Goal: Task Accomplishment & Management: Manage account settings

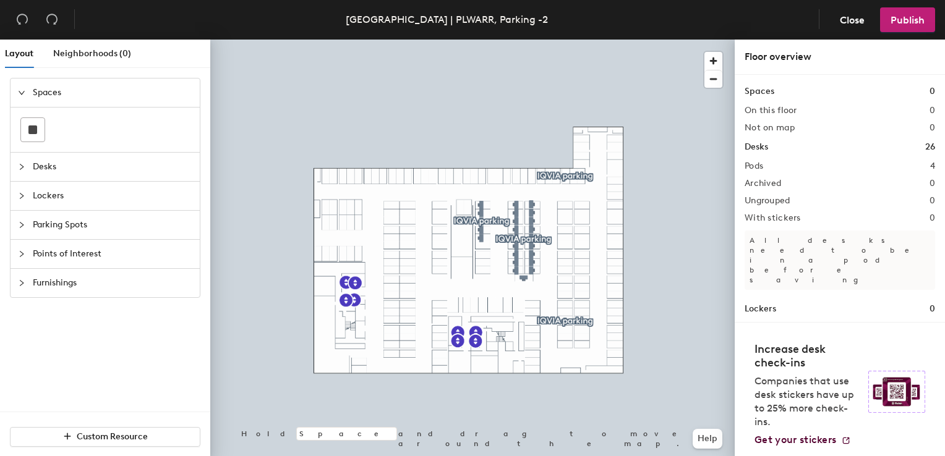
click at [20, 226] on icon "collapsed" at bounding box center [21, 224] width 7 height 7
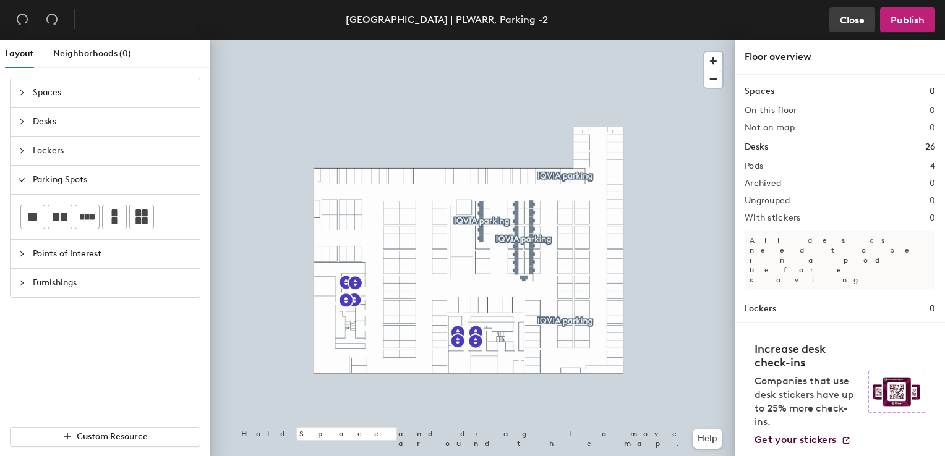
click at [851, 26] on button "Close" at bounding box center [852, 19] width 46 height 25
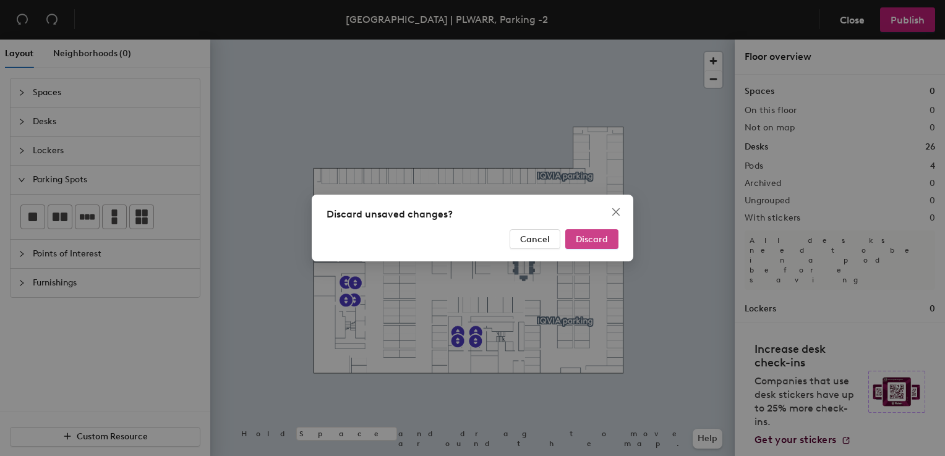
click at [602, 241] on span "Discard" at bounding box center [592, 239] width 32 height 11
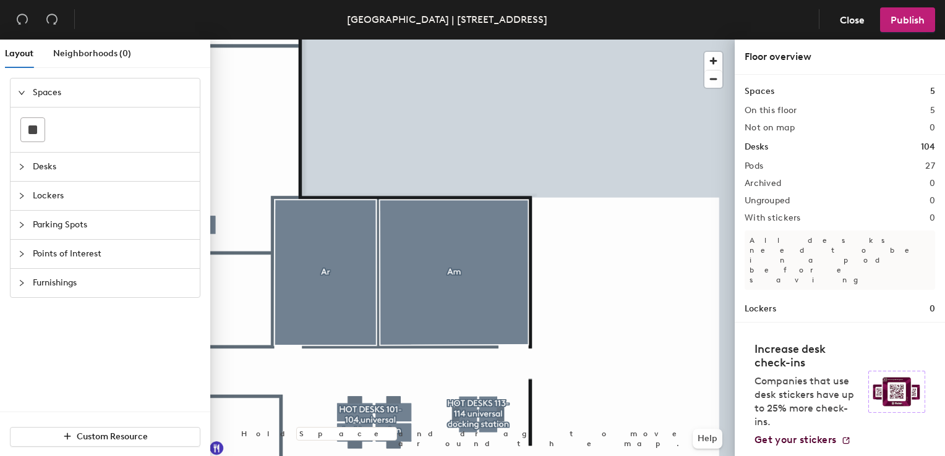
click at [736, 355] on div "Layout Neighborhoods (0) Spaces Desks Lockers Parking Spots Points of Interest …" at bounding box center [472, 251] width 945 height 422
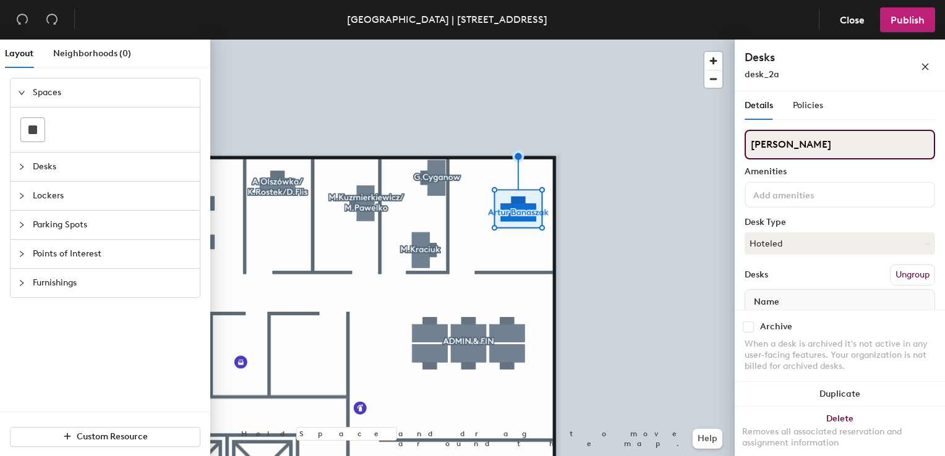
click at [792, 142] on input "[PERSON_NAME]" at bounding box center [840, 145] width 190 height 30
click at [683, 134] on div "Layout Neighborhoods (0) Spaces Desks Lockers Parking Spots Points of Interest …" at bounding box center [472, 251] width 945 height 422
type input "[PERSON_NAME]"
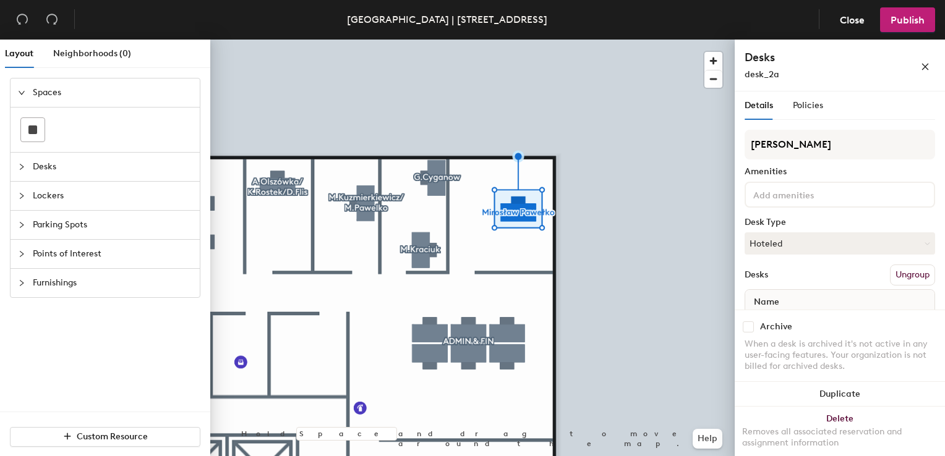
scroll to position [45, 0]
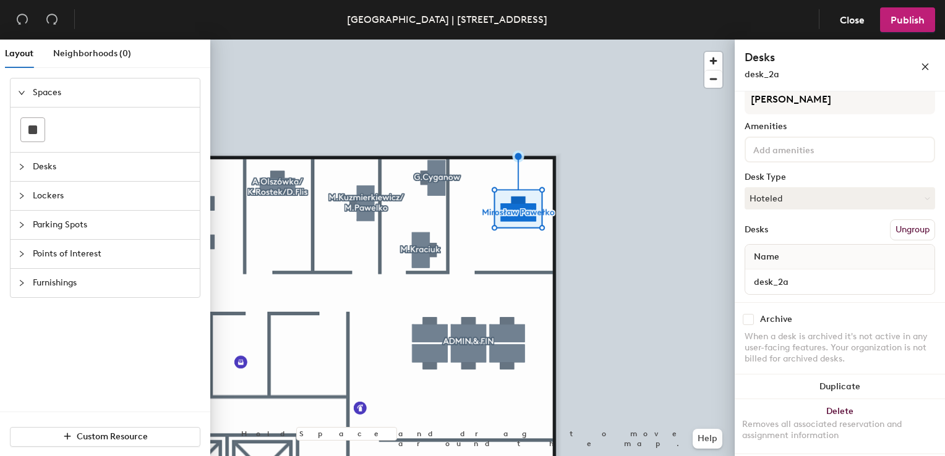
click at [849, 59] on h4 "Desks" at bounding box center [813, 57] width 136 height 16
click at [923, 66] on icon "close" at bounding box center [925, 66] width 9 height 9
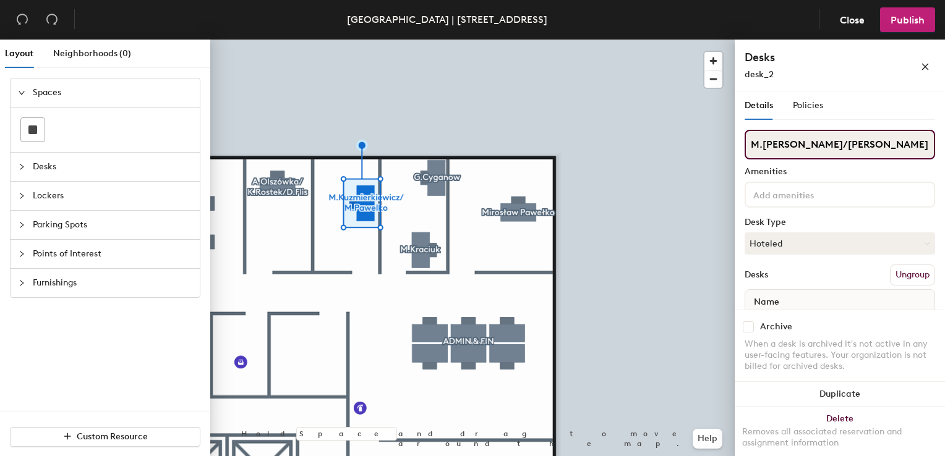
click at [814, 151] on input "M.[PERSON_NAME]/[PERSON_NAME]" at bounding box center [840, 145] width 190 height 30
drag, startPoint x: 903, startPoint y: 143, endPoint x: 837, endPoint y: 142, distance: 65.6
click at [837, 142] on input "M.[PERSON_NAME]/[PERSON_NAME]" at bounding box center [840, 145] width 190 height 30
type input "M.[PERSON_NAME]"
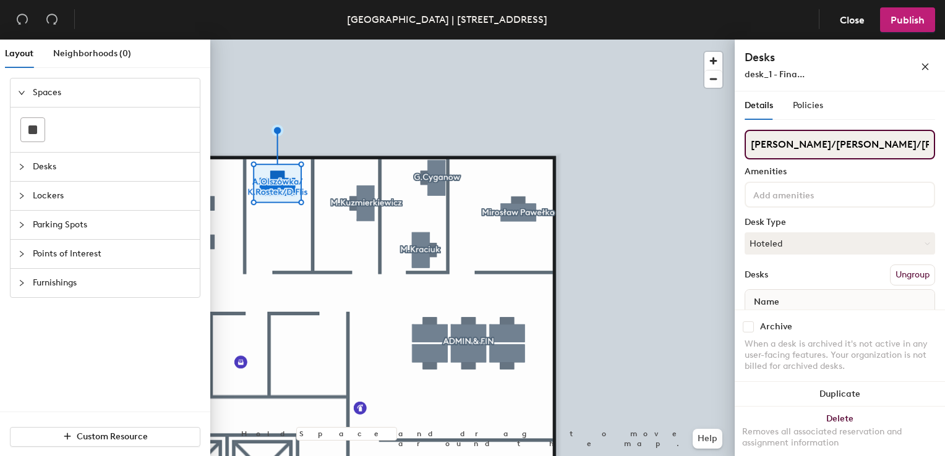
drag, startPoint x: 858, startPoint y: 143, endPoint x: 870, endPoint y: 134, distance: 15.5
click at [858, 142] on input "[PERSON_NAME]/[PERSON_NAME]/[PERSON_NAME]" at bounding box center [840, 145] width 190 height 30
drag, startPoint x: 892, startPoint y: 142, endPoint x: 873, endPoint y: 127, distance: 23.8
click at [867, 137] on input "[PERSON_NAME]/[PERSON_NAME]/[PERSON_NAME]" at bounding box center [840, 145] width 190 height 30
type input "[PERSON_NAME]/[PERSON_NAME]"
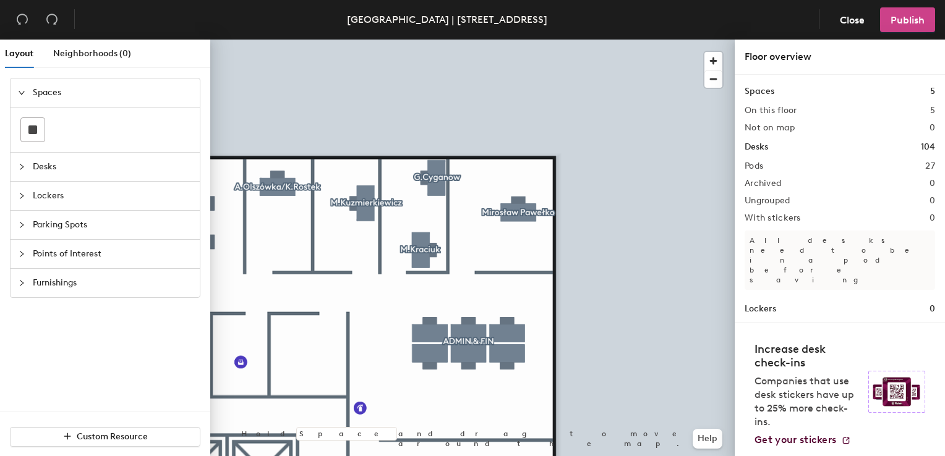
click at [913, 20] on span "Publish" at bounding box center [908, 20] width 34 height 12
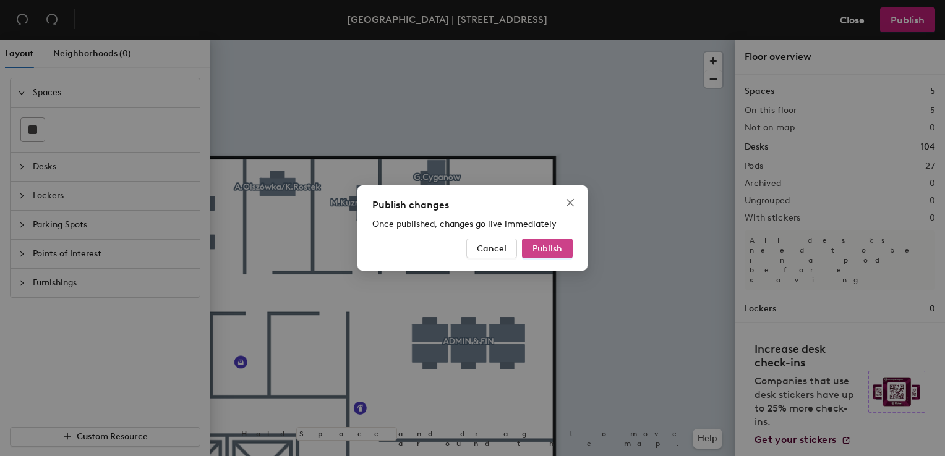
click at [550, 246] on span "Publish" at bounding box center [548, 249] width 30 height 11
